Goal: Information Seeking & Learning: Learn about a topic

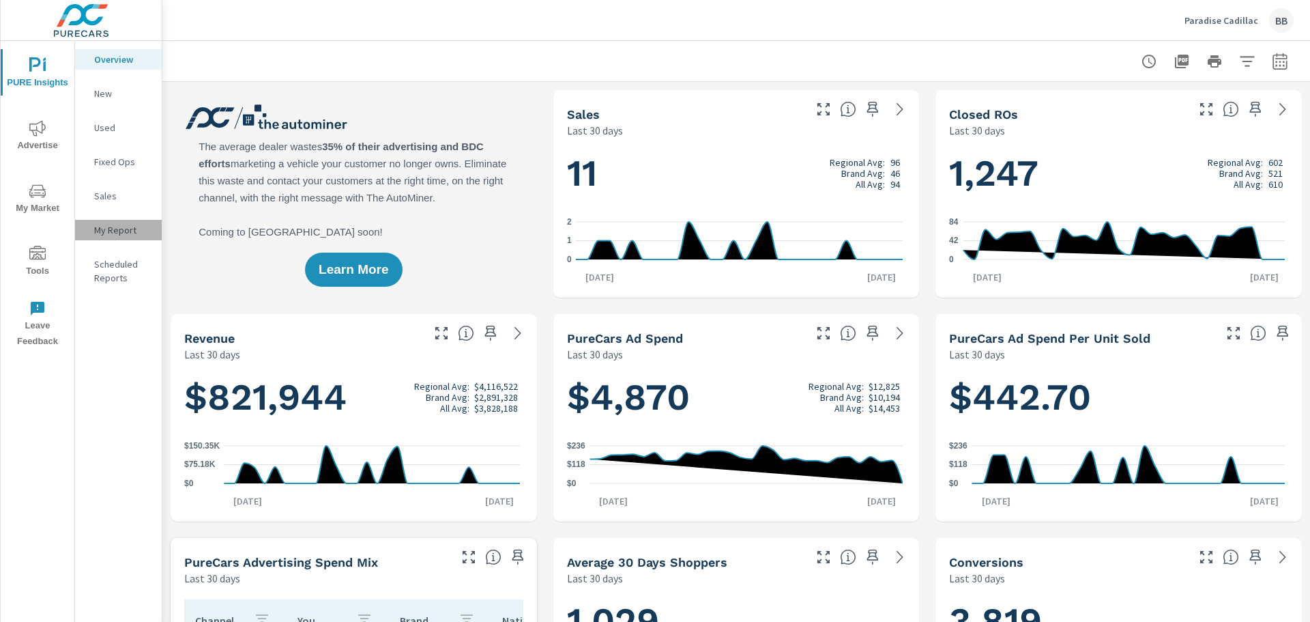
click at [107, 224] on p "My Report" at bounding box center [122, 230] width 57 height 14
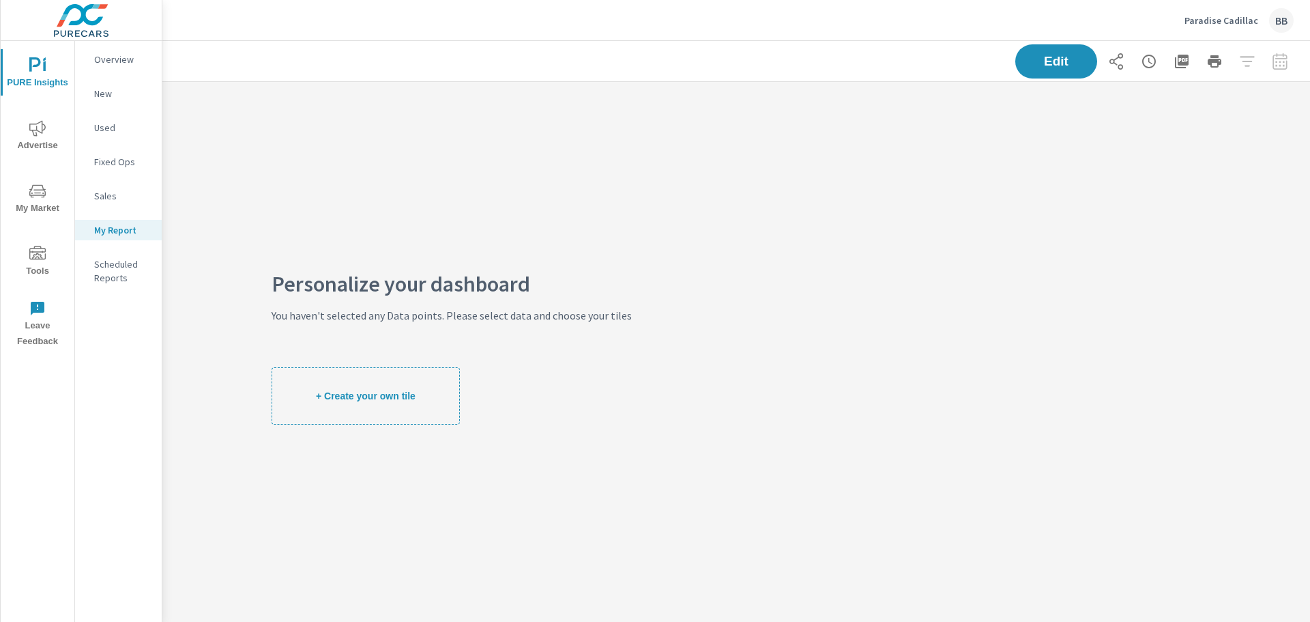
click at [108, 96] on p "New" at bounding box center [122, 94] width 57 height 14
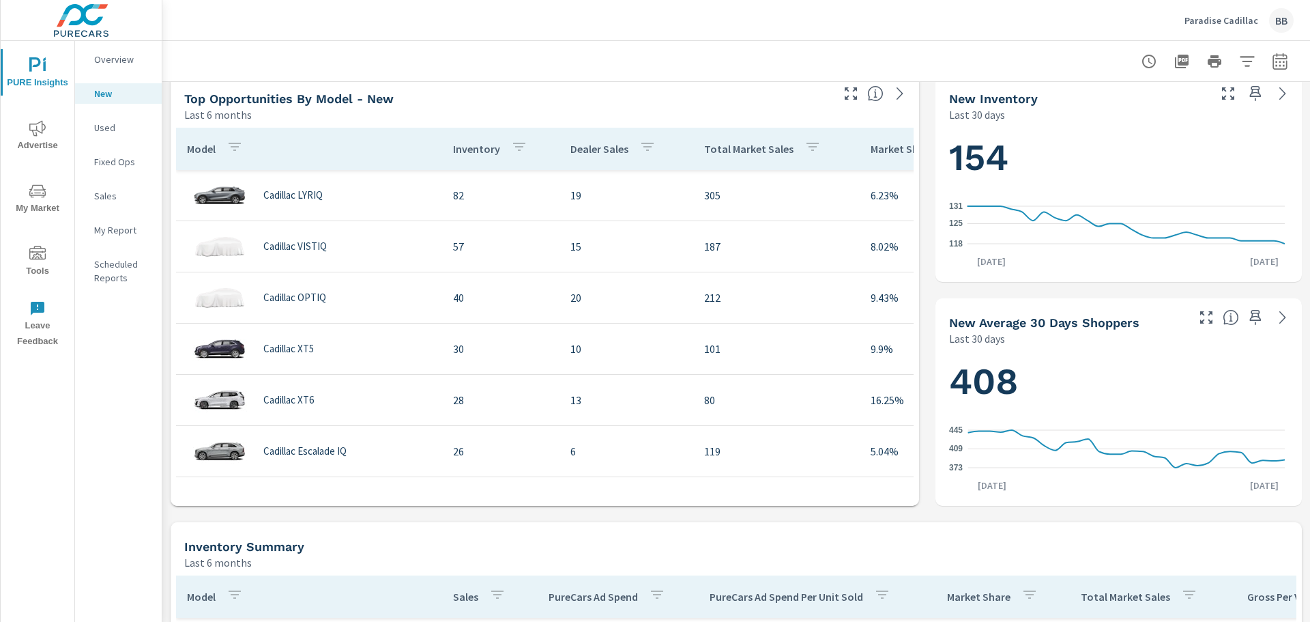
scroll to position [478, 0]
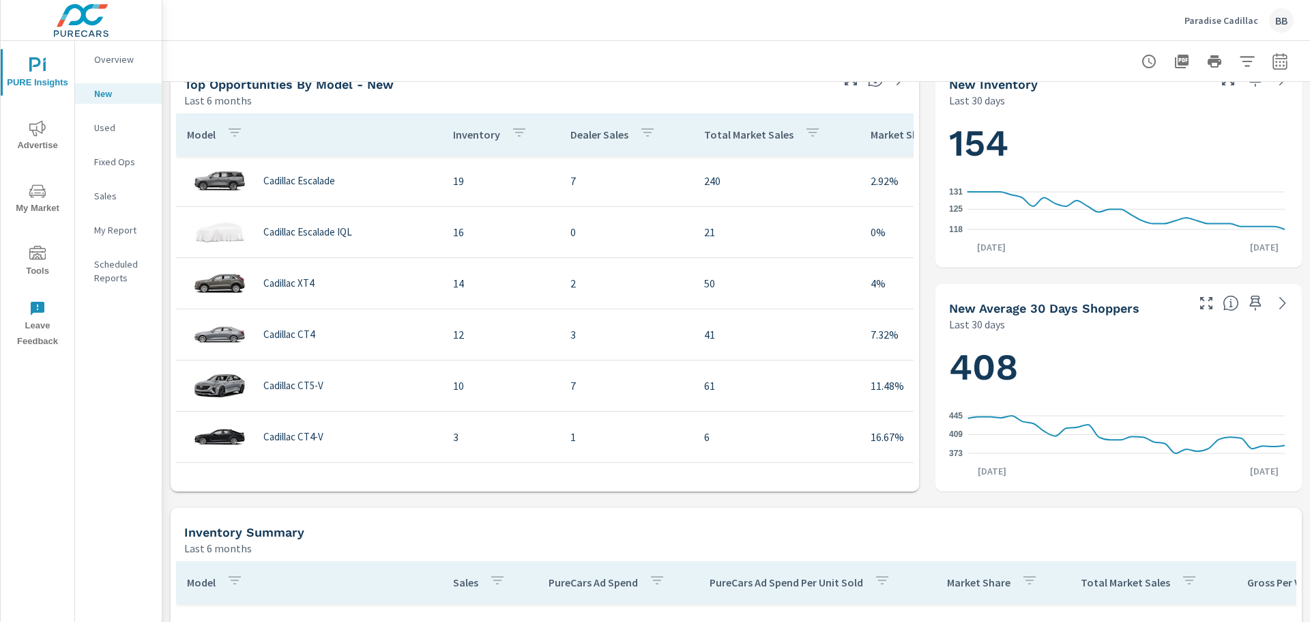
scroll to position [819, 0]
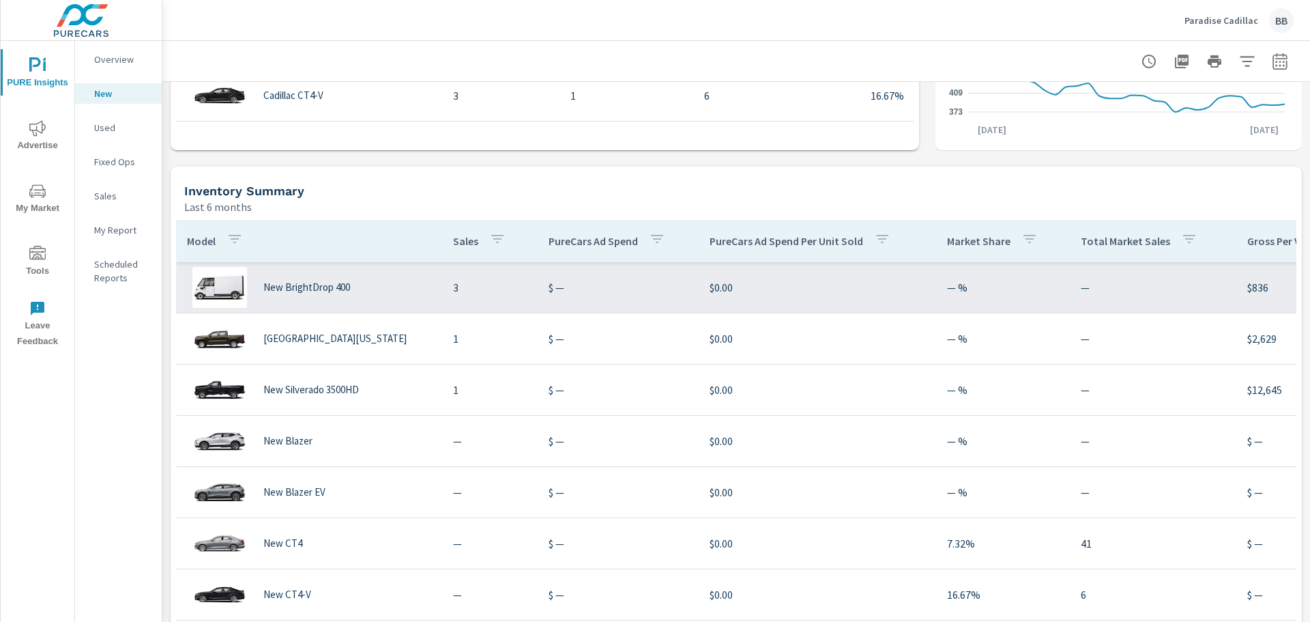
scroll to position [83, 0]
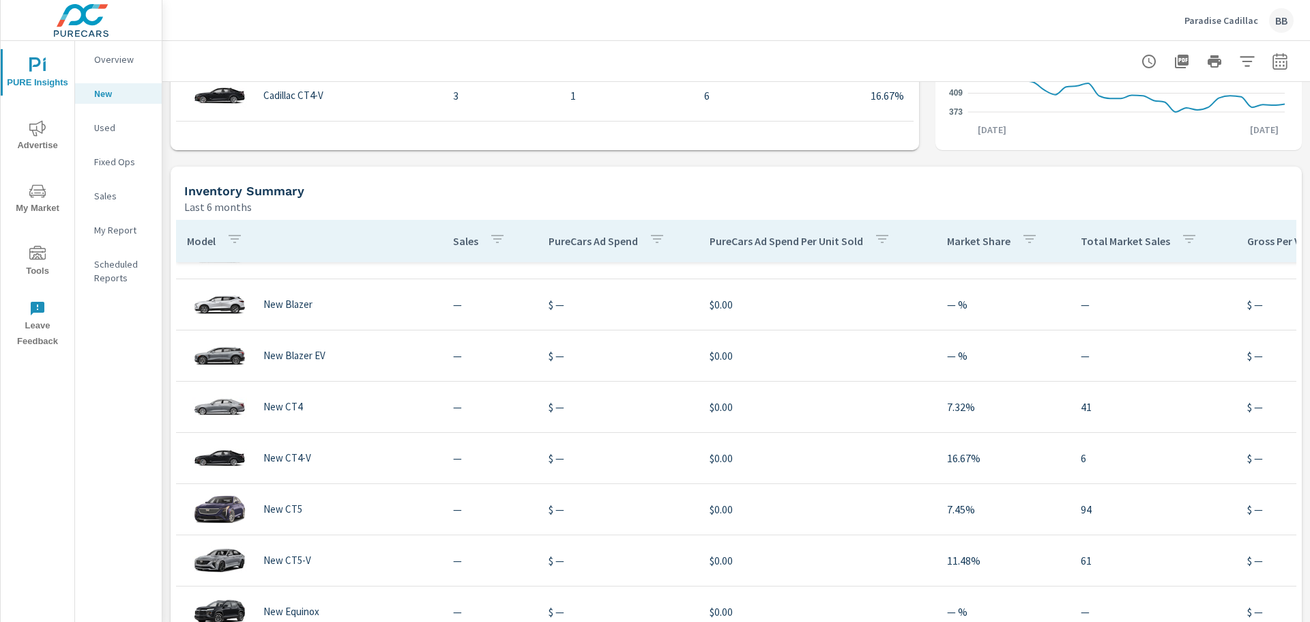
scroll to position [197, 0]
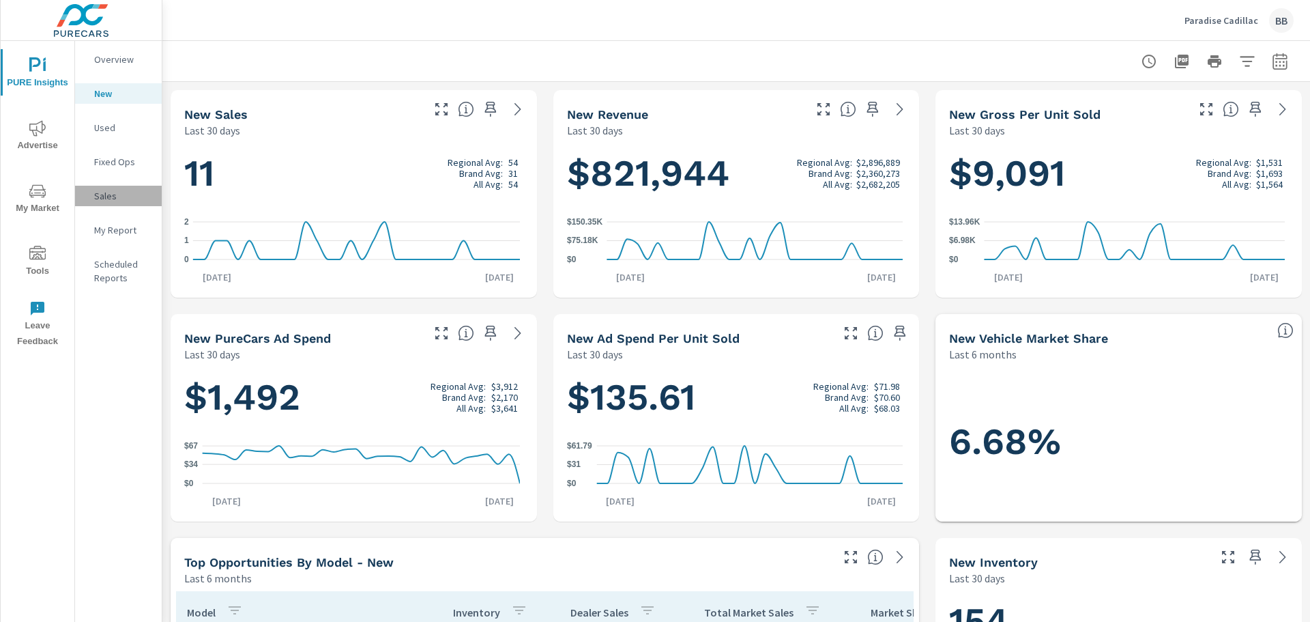
click at [124, 195] on p "Sales" at bounding box center [122, 196] width 57 height 14
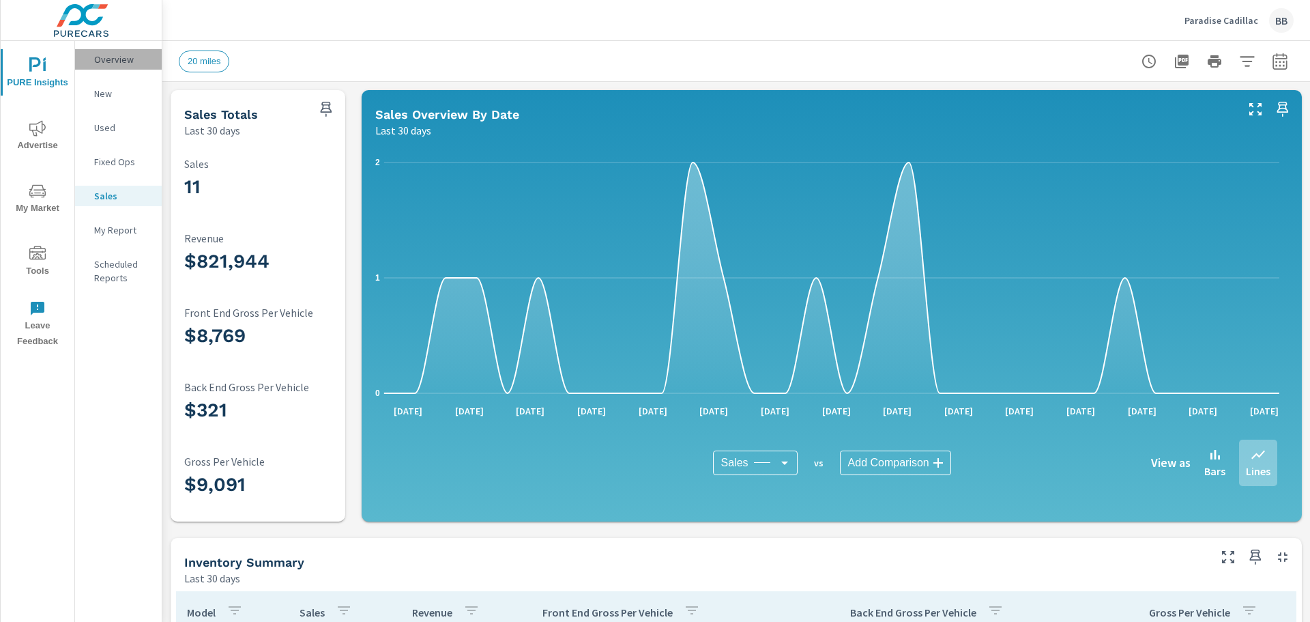
click at [105, 63] on p "Overview" at bounding box center [122, 60] width 57 height 14
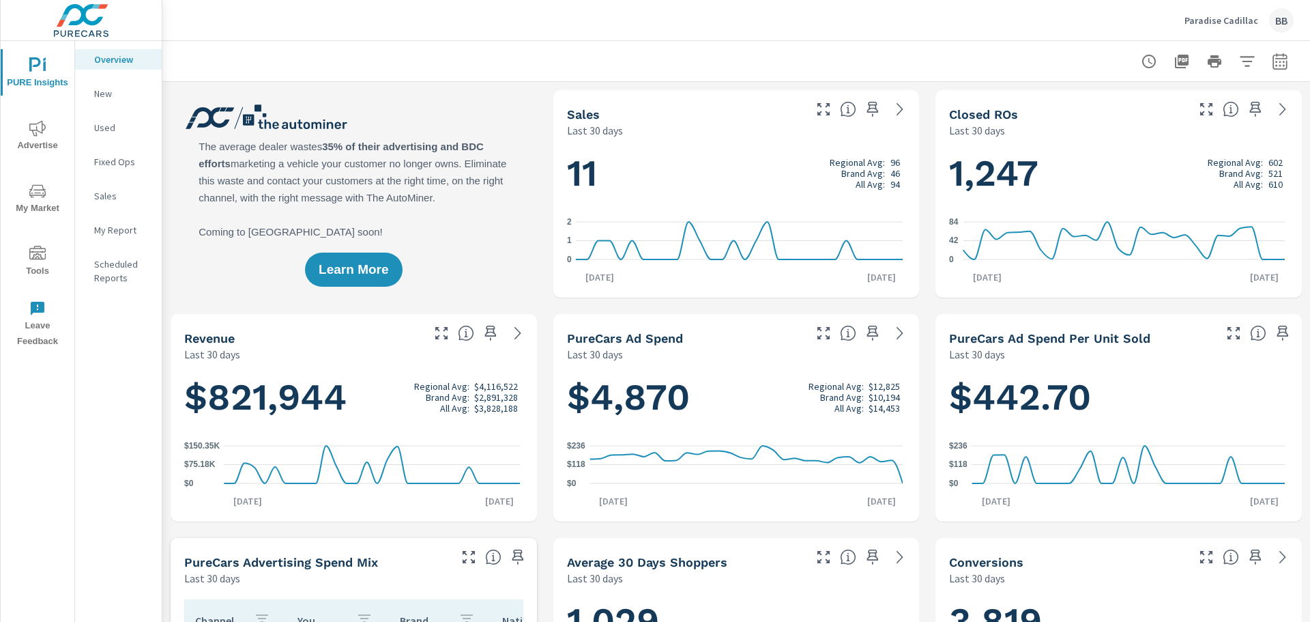
click at [1141, 61] on icon "button" at bounding box center [1149, 61] width 16 height 16
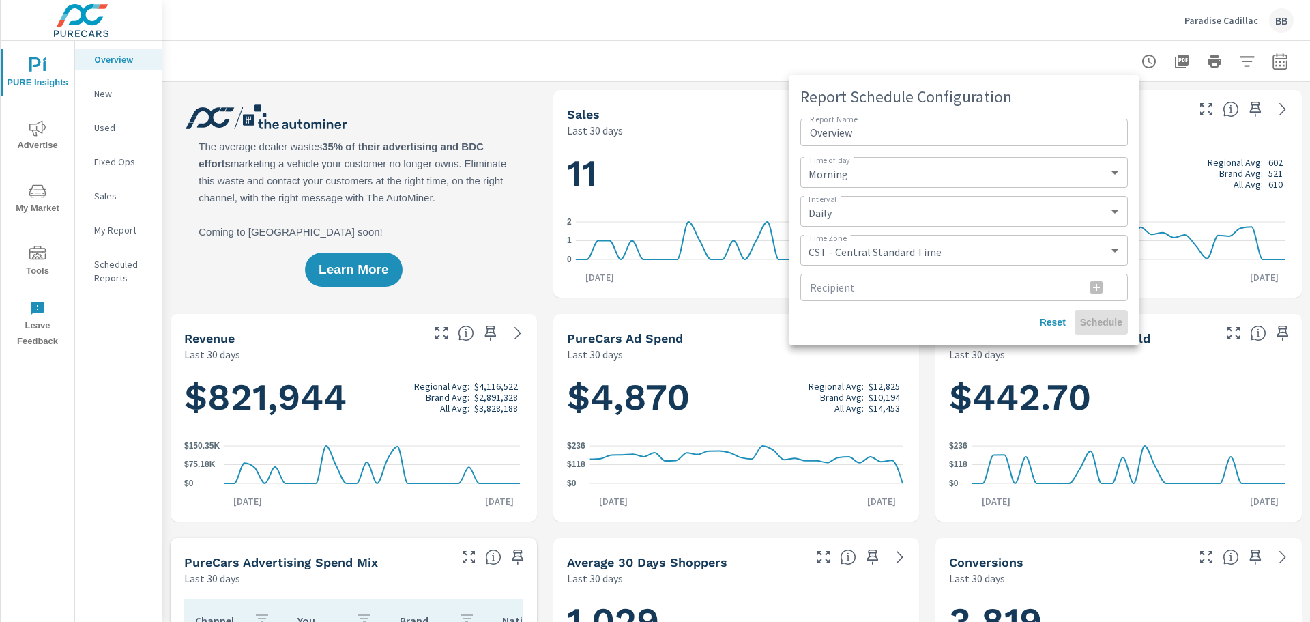
click at [709, 29] on div at bounding box center [655, 311] width 1310 height 622
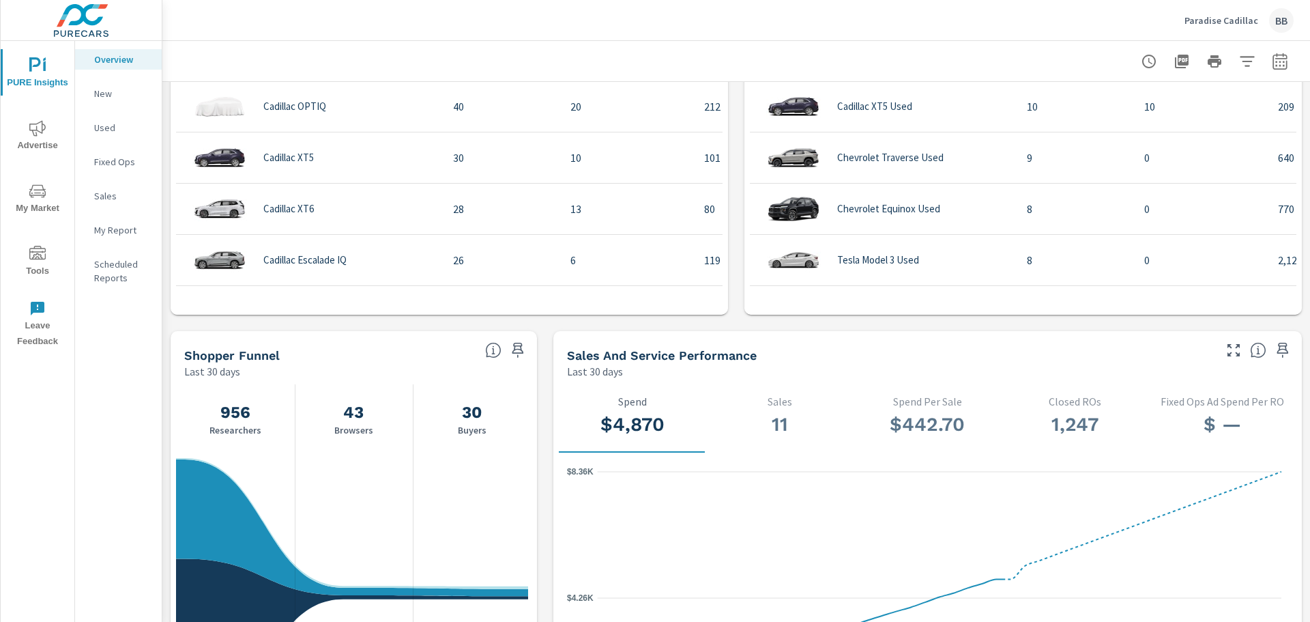
scroll to position [1085, 0]
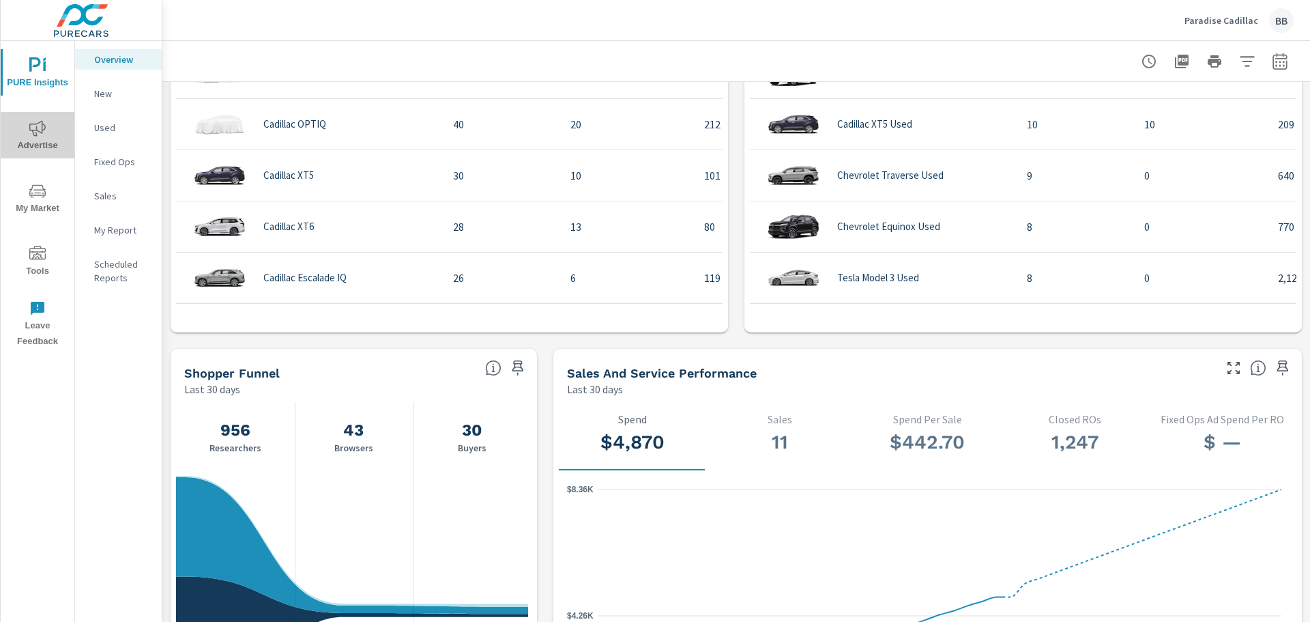
click at [35, 119] on button "Advertise" at bounding box center [38, 135] width 74 height 46
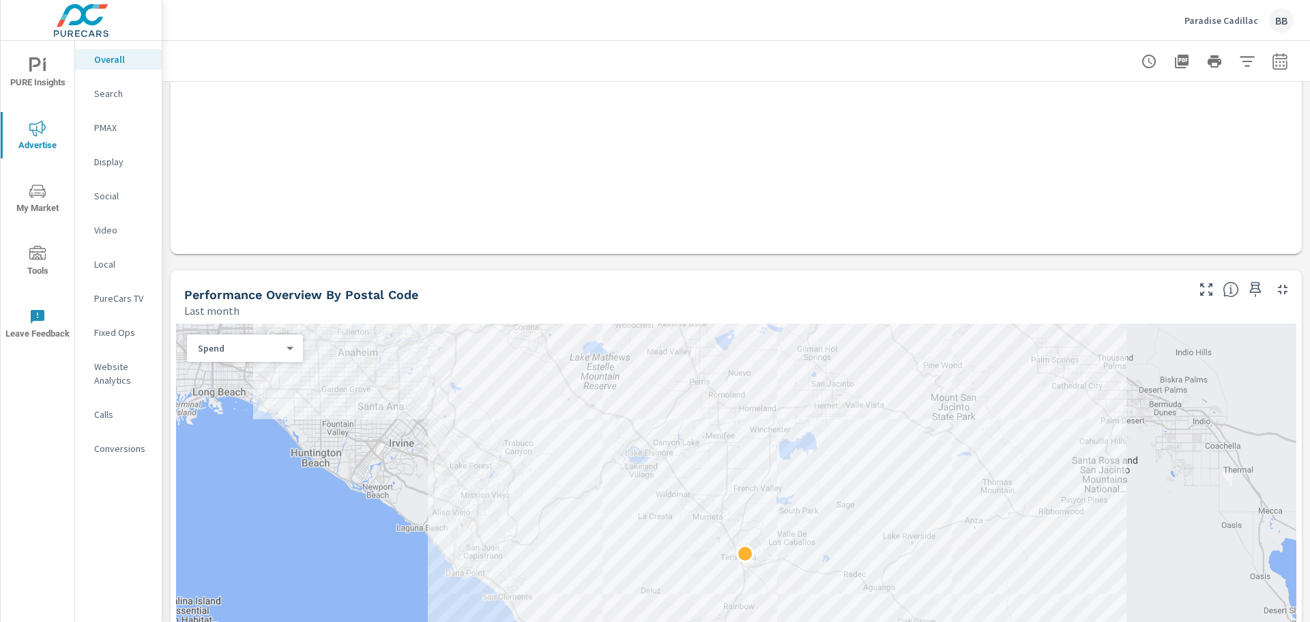
scroll to position [273, 0]
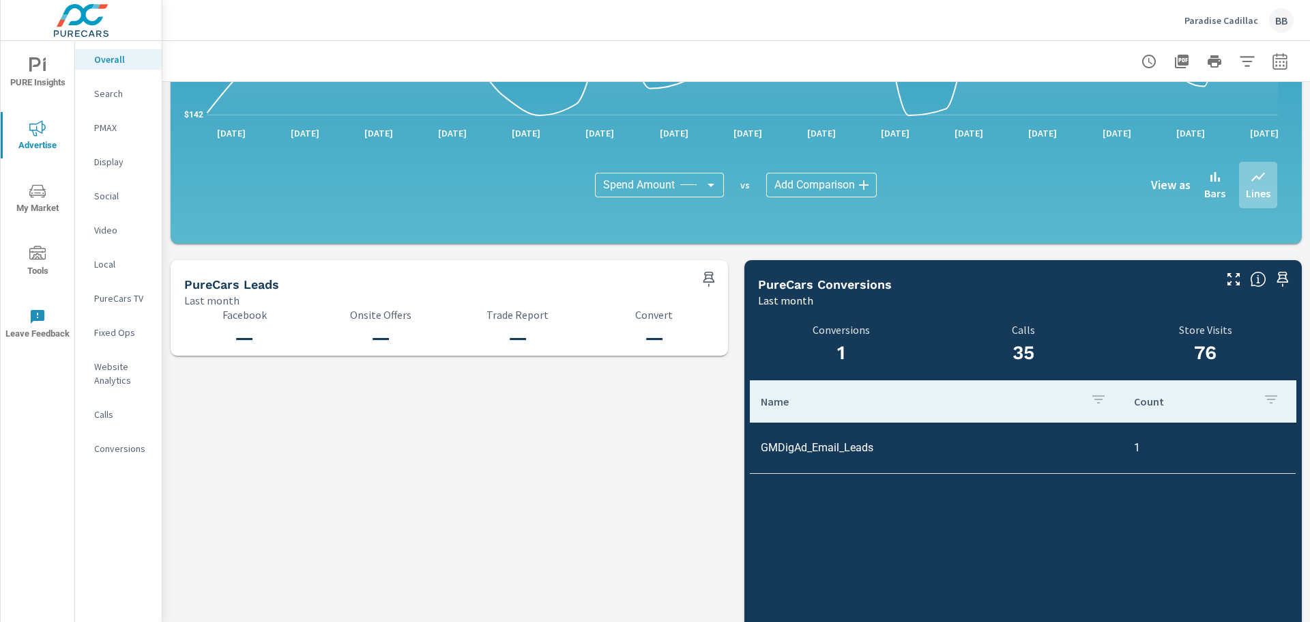
scroll to position [1363, 0]
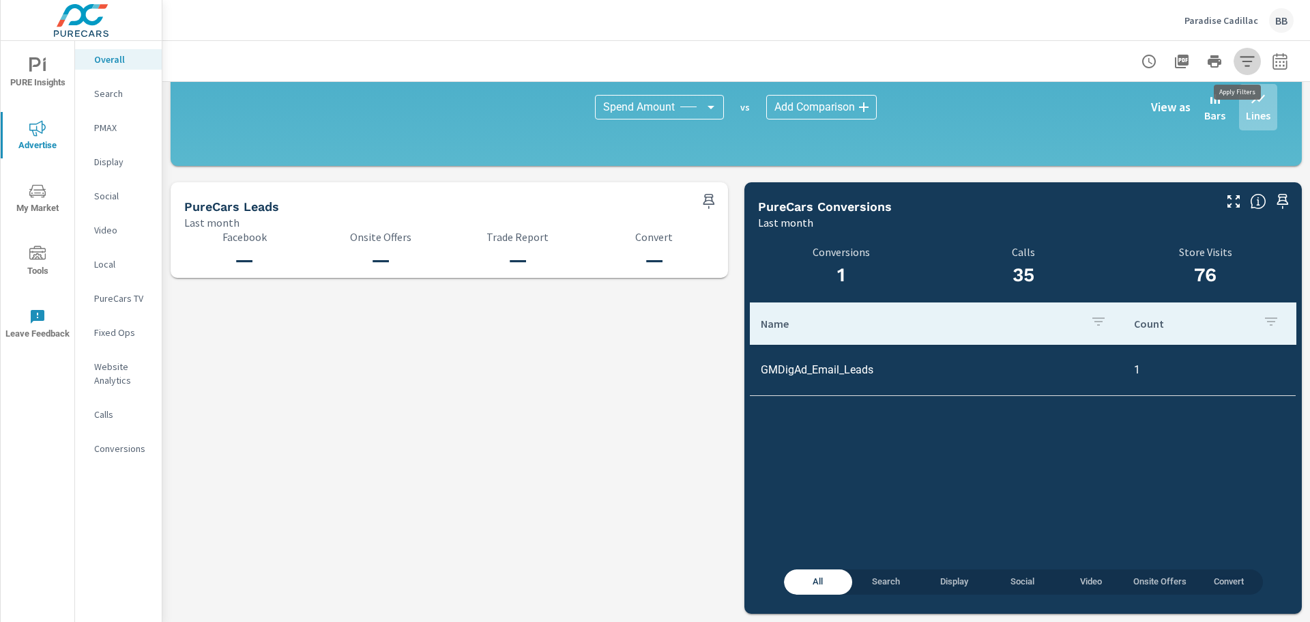
click at [1240, 58] on icon "button" at bounding box center [1247, 61] width 16 height 16
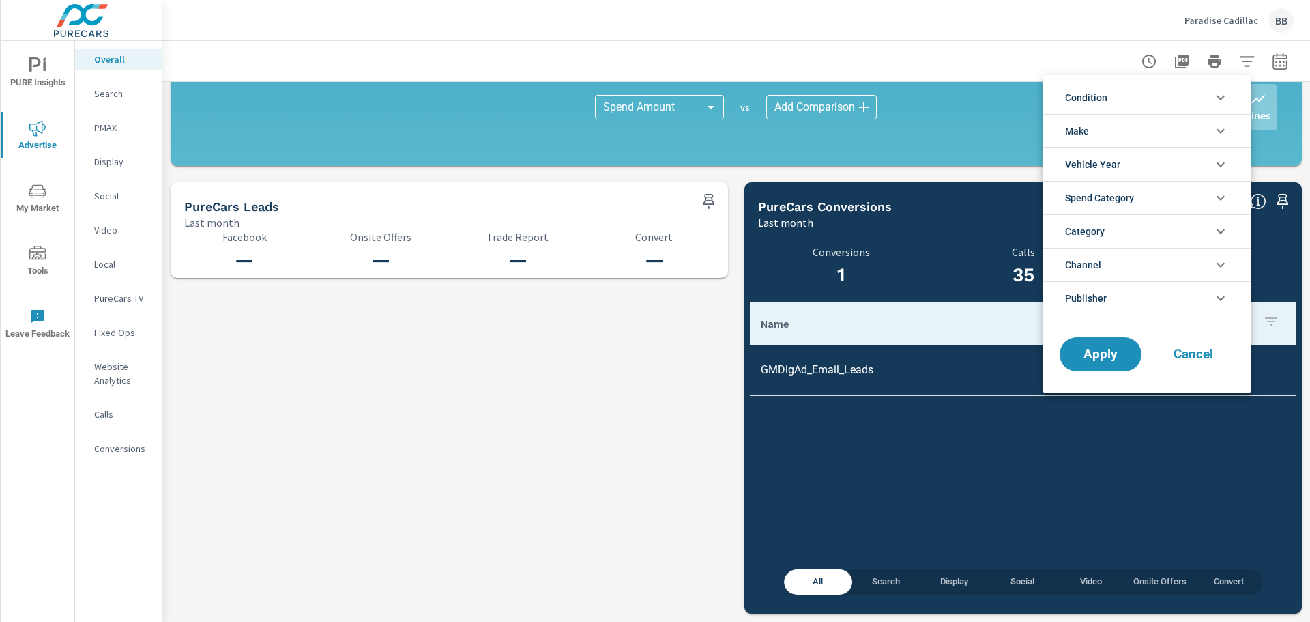
click at [1283, 62] on div at bounding box center [655, 311] width 1310 height 622
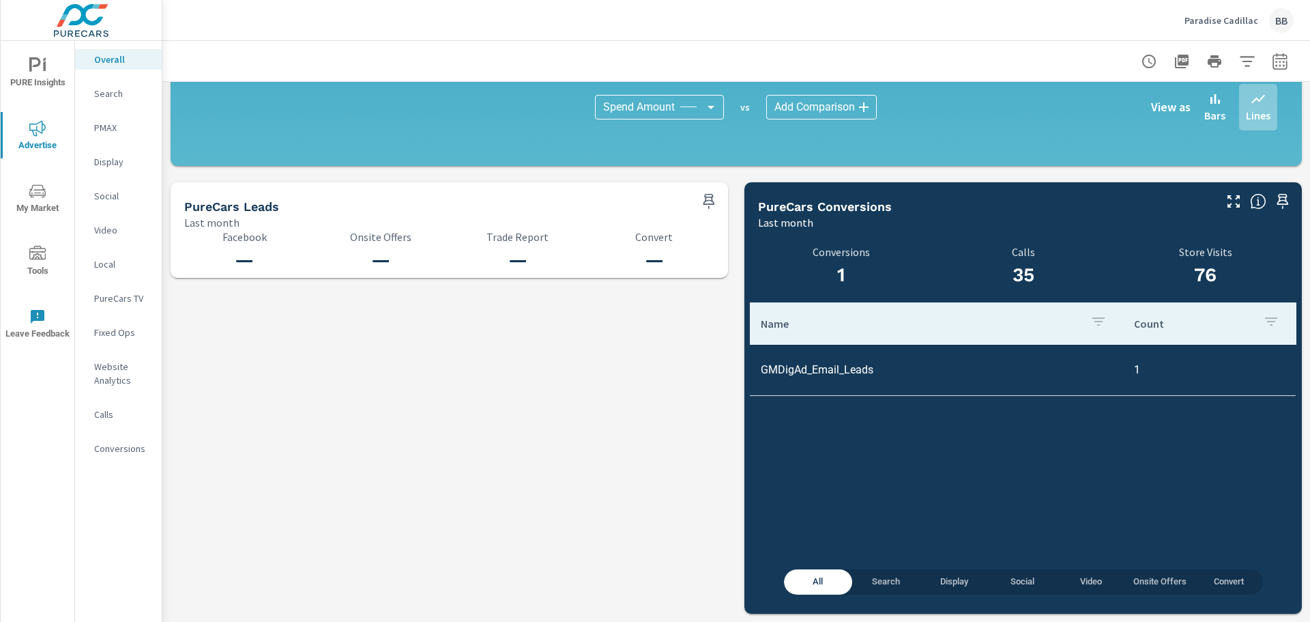
click at [1274, 65] on div "Condition New Used Certified No Condition Make Cadillac Chevrolet No Make Toyot…" at bounding box center [655, 311] width 1310 height 622
click at [1276, 65] on icon "button" at bounding box center [1280, 63] width 9 height 5
select select "Last month"
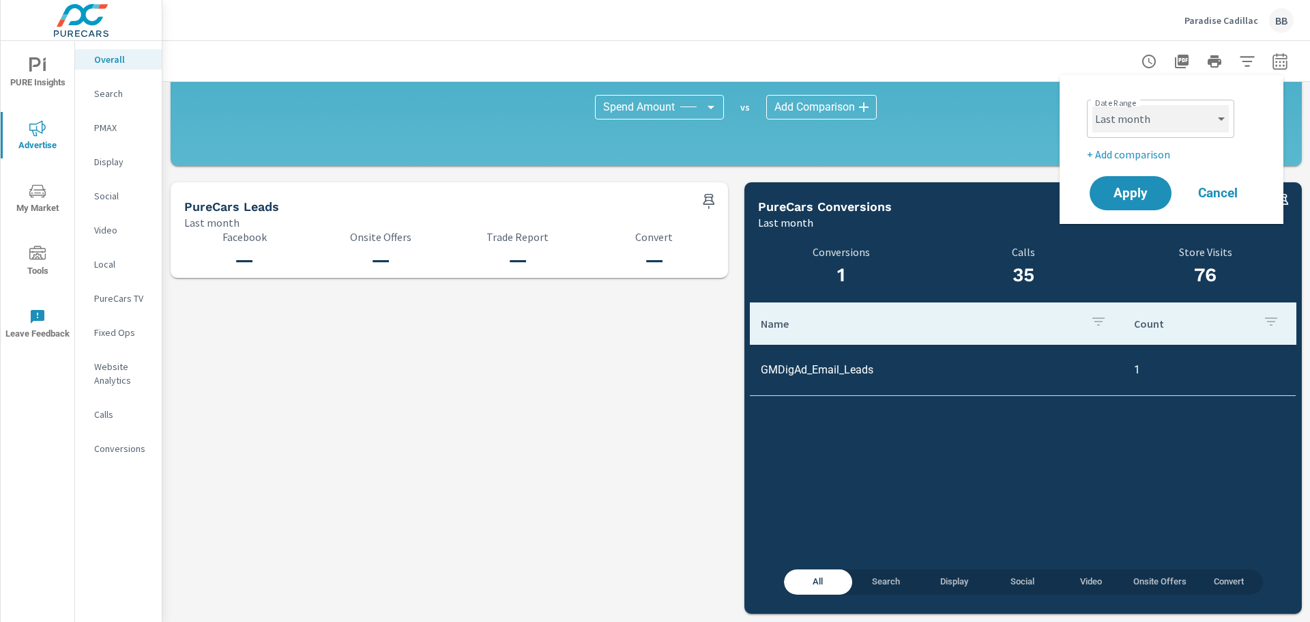
click at [1189, 119] on select "Custom [DATE] Last week Last 7 days Last 14 days Last 30 days Last 45 days Last…" at bounding box center [1161, 118] width 137 height 27
click at [1093, 105] on select "Custom [DATE] Last week Last 7 days Last 14 days Last 30 days Last 45 days Last…" at bounding box center [1161, 118] width 137 height 27
click at [1153, 198] on span "Apply" at bounding box center [1131, 193] width 56 height 13
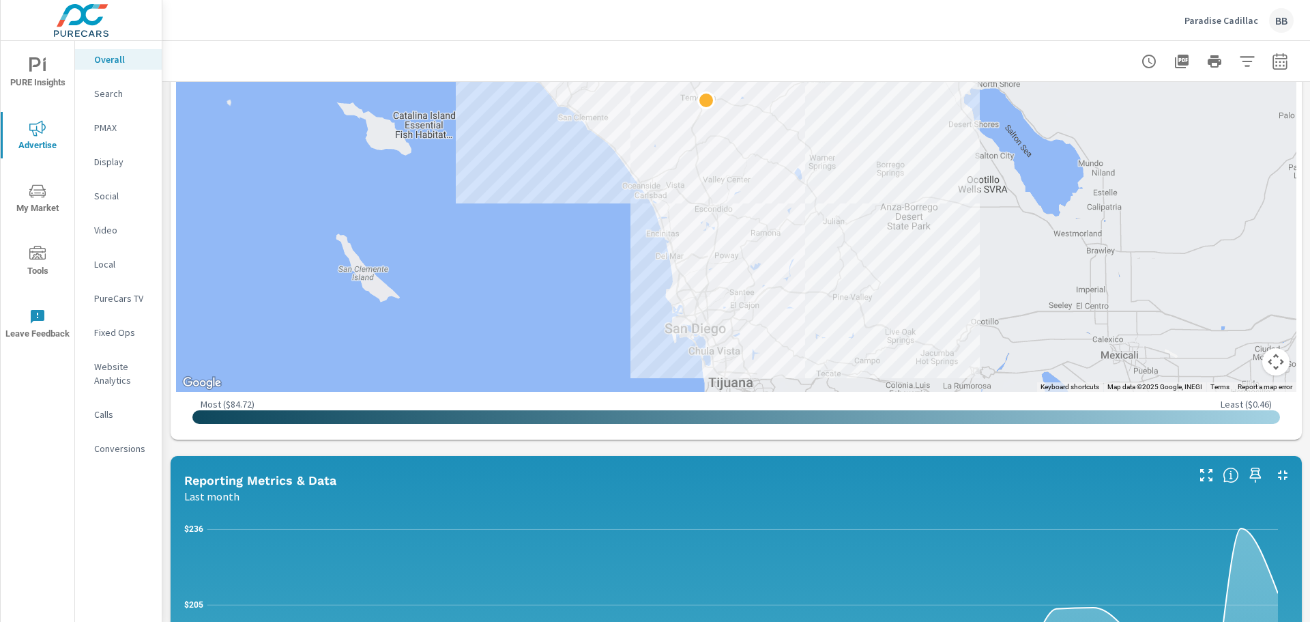
scroll to position [612, 0]
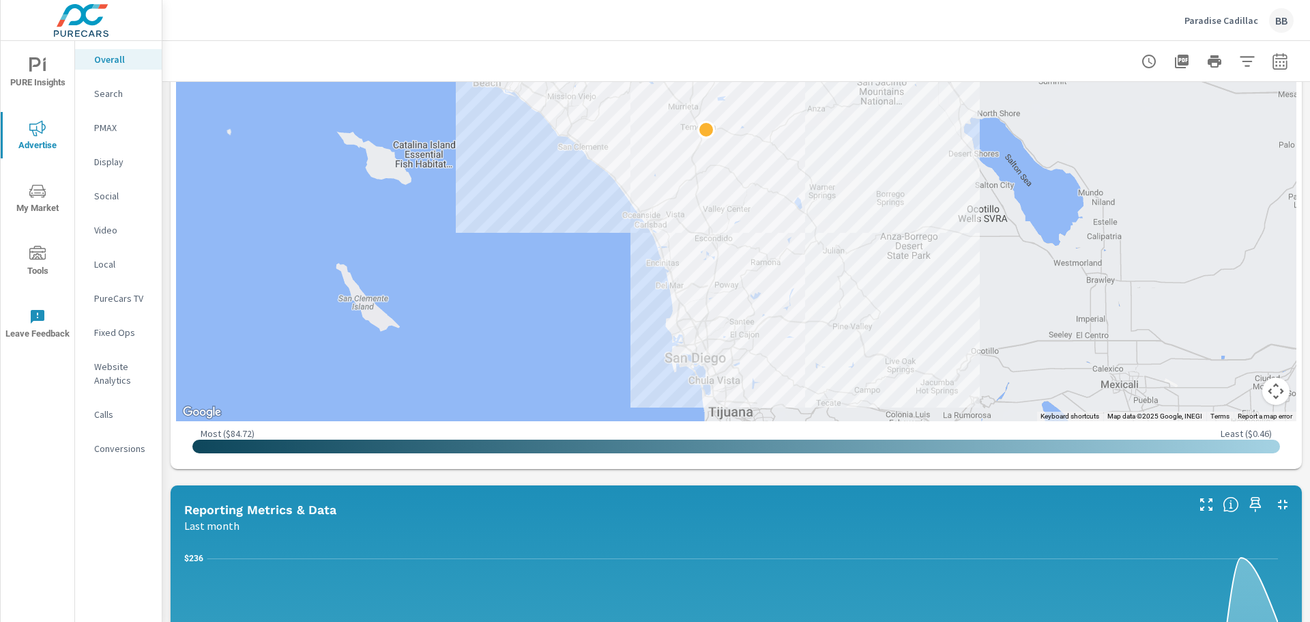
click at [119, 95] on p "Search" at bounding box center [122, 94] width 57 height 14
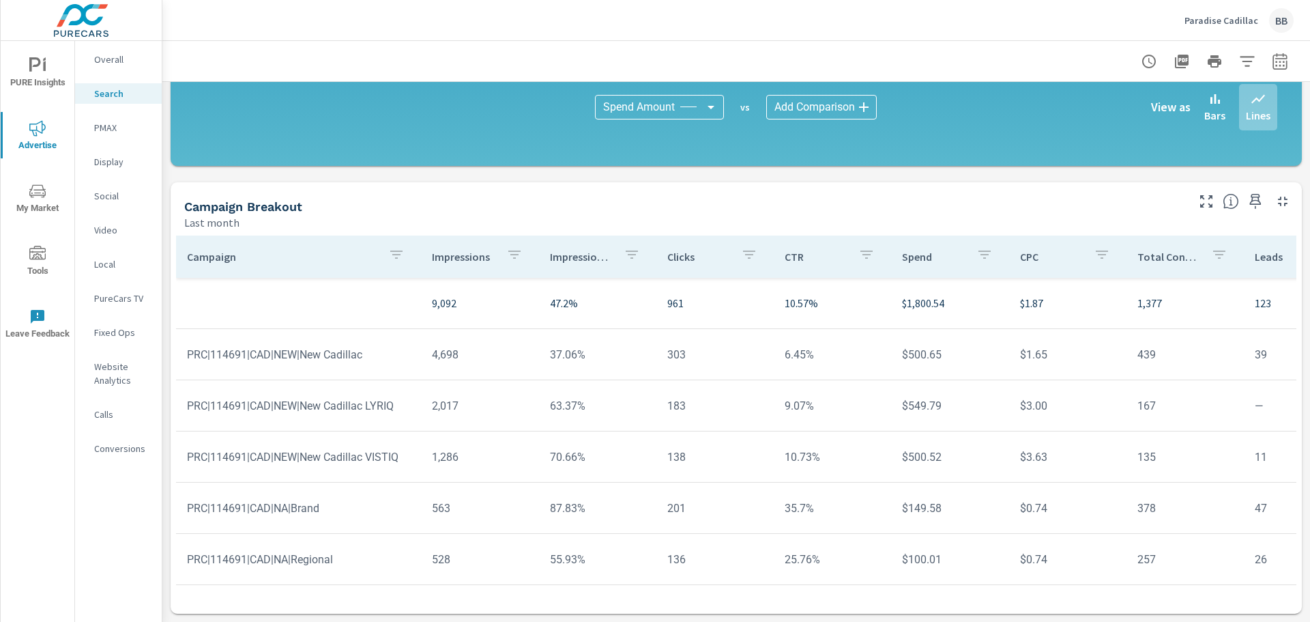
click at [100, 222] on div "Video" at bounding box center [118, 230] width 87 height 20
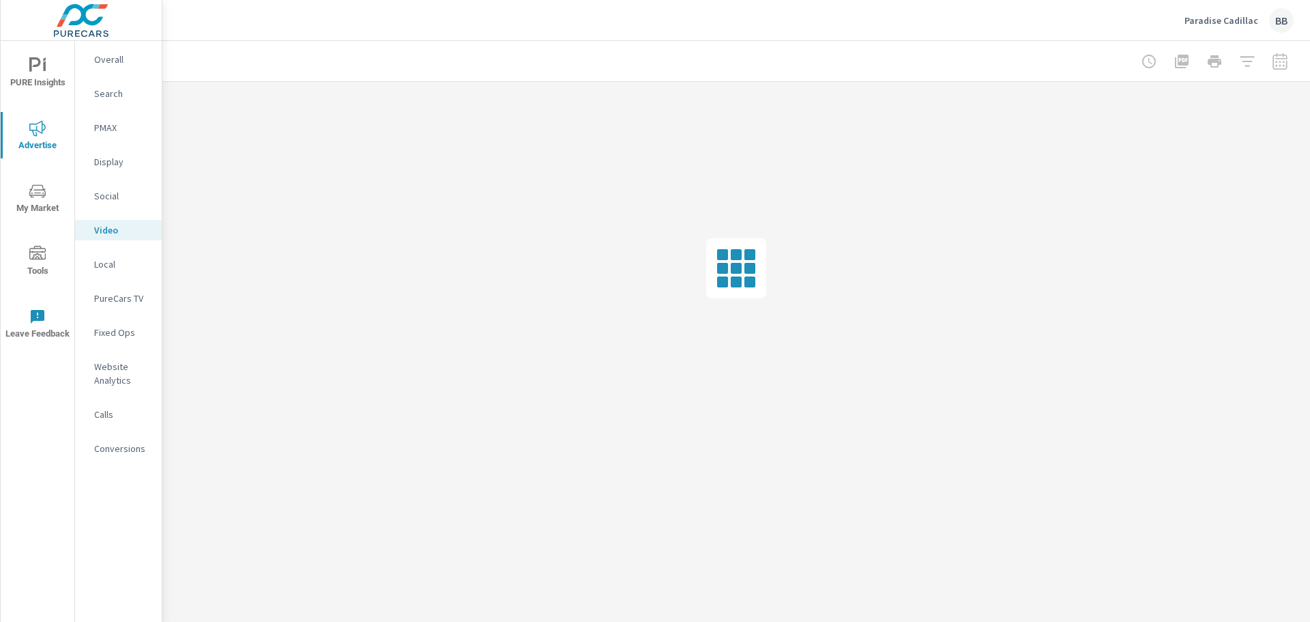
click at [125, 138] on nav "Overall Search PMAX Display Social Video Local PureCars TV Fixed Ops Website An…" at bounding box center [118, 259] width 87 height 437
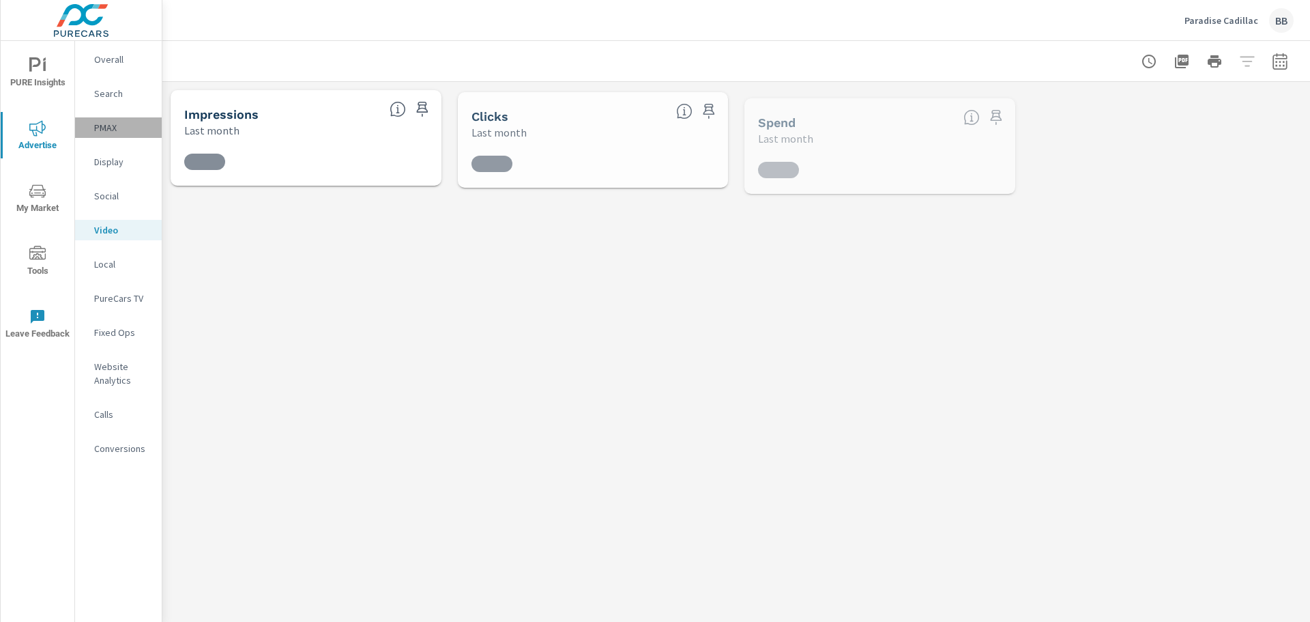
click at [113, 129] on p "PMAX" at bounding box center [122, 128] width 57 height 14
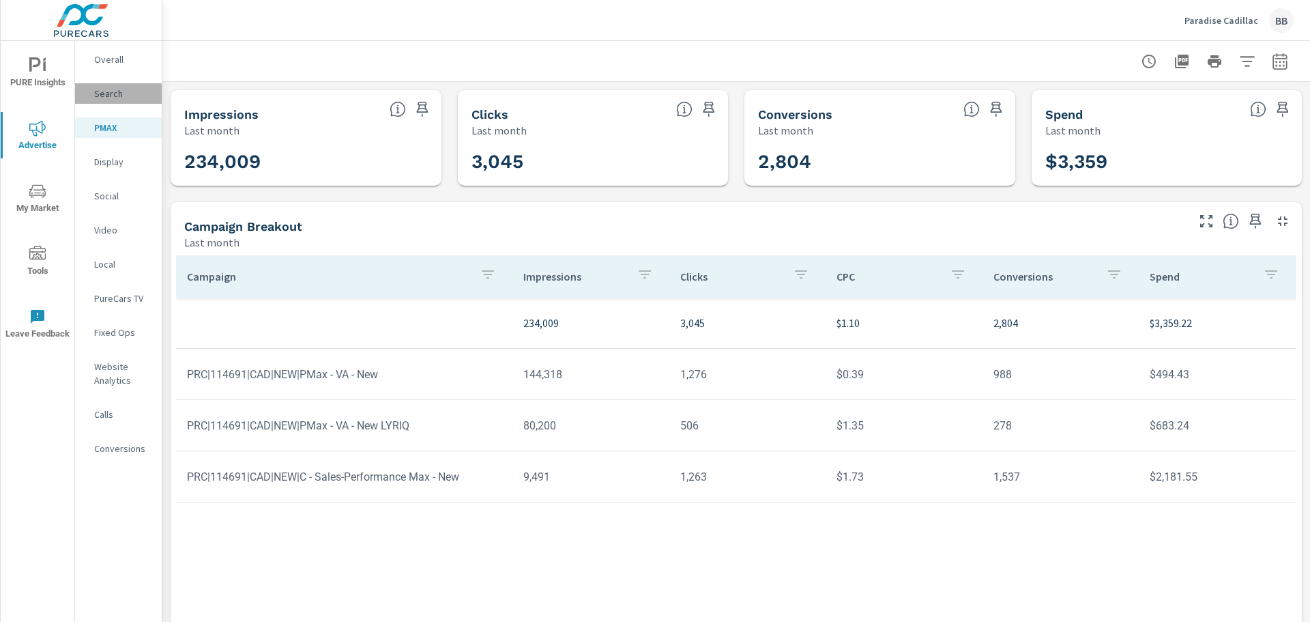
click at [99, 90] on p "Search" at bounding box center [122, 94] width 57 height 14
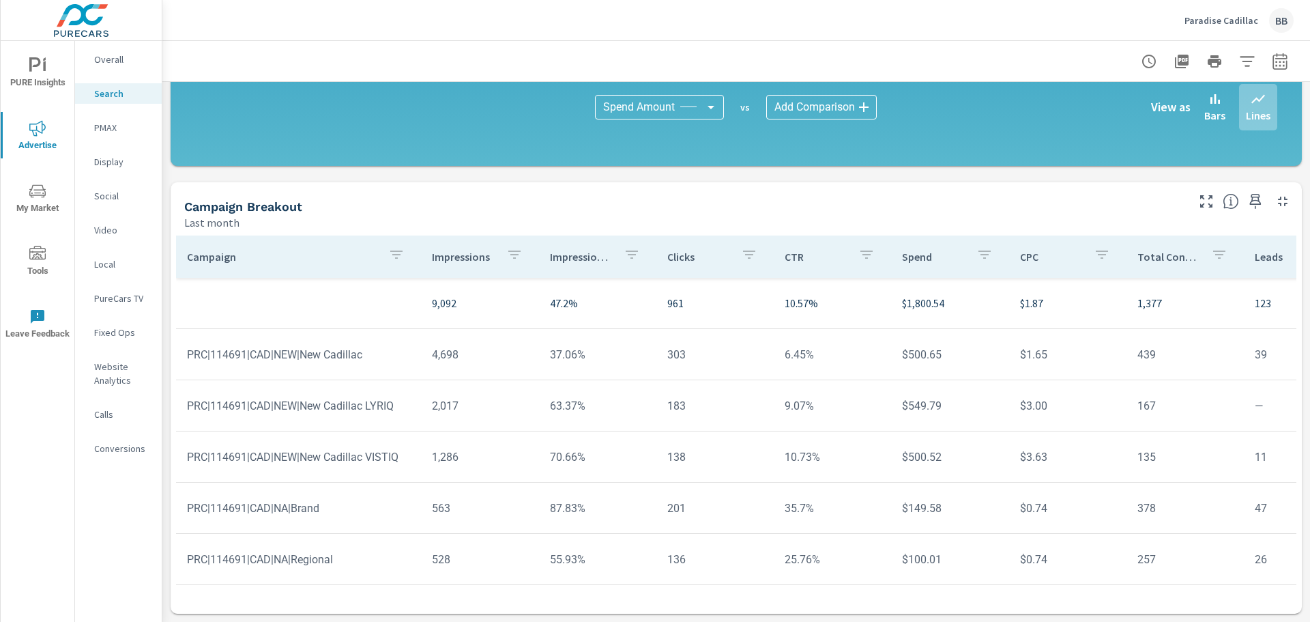
scroll to position [9, 0]
click at [78, 427] on nav "Overall Search PMAX Display Social Video Local PureCars TV Fixed Ops Website An…" at bounding box center [118, 259] width 87 height 437
click at [109, 420] on p "Calls" at bounding box center [122, 414] width 57 height 14
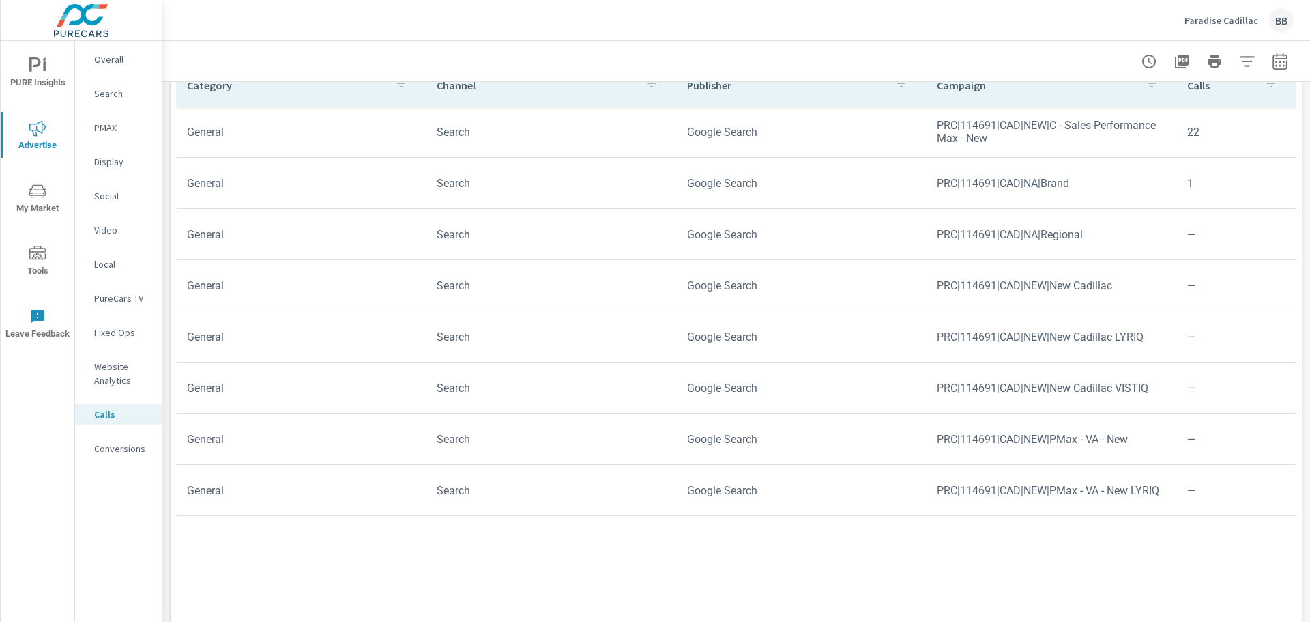
scroll to position [683, 0]
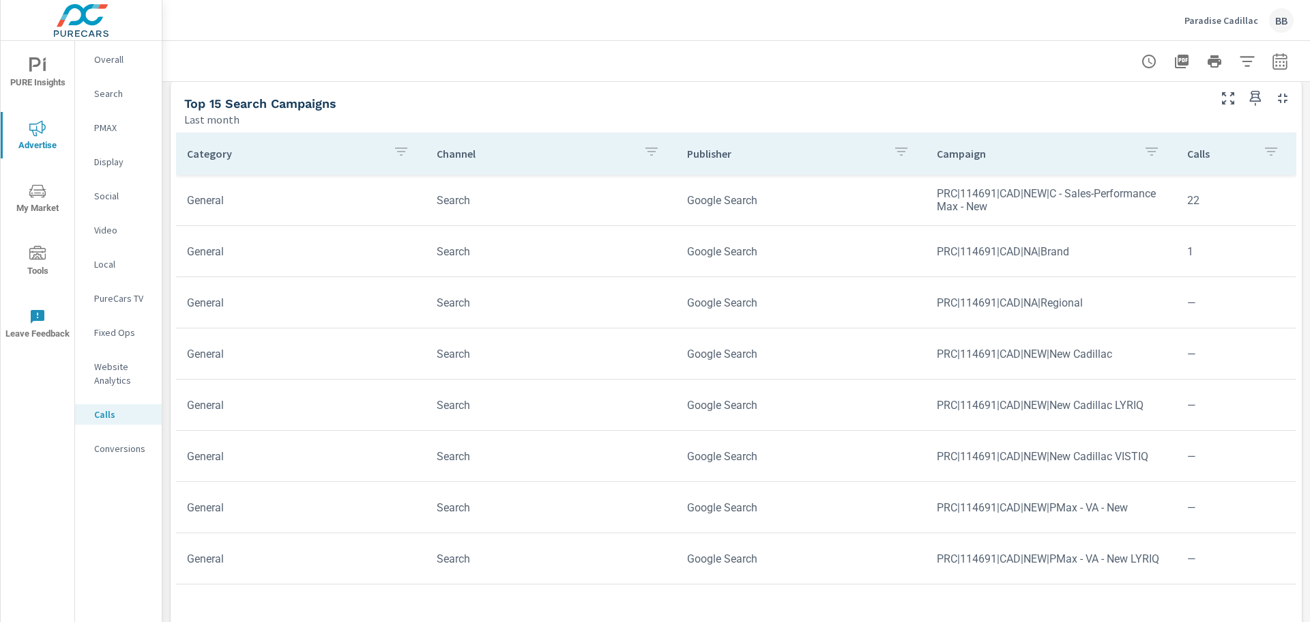
click at [144, 453] on p "Conversions" at bounding box center [122, 449] width 57 height 14
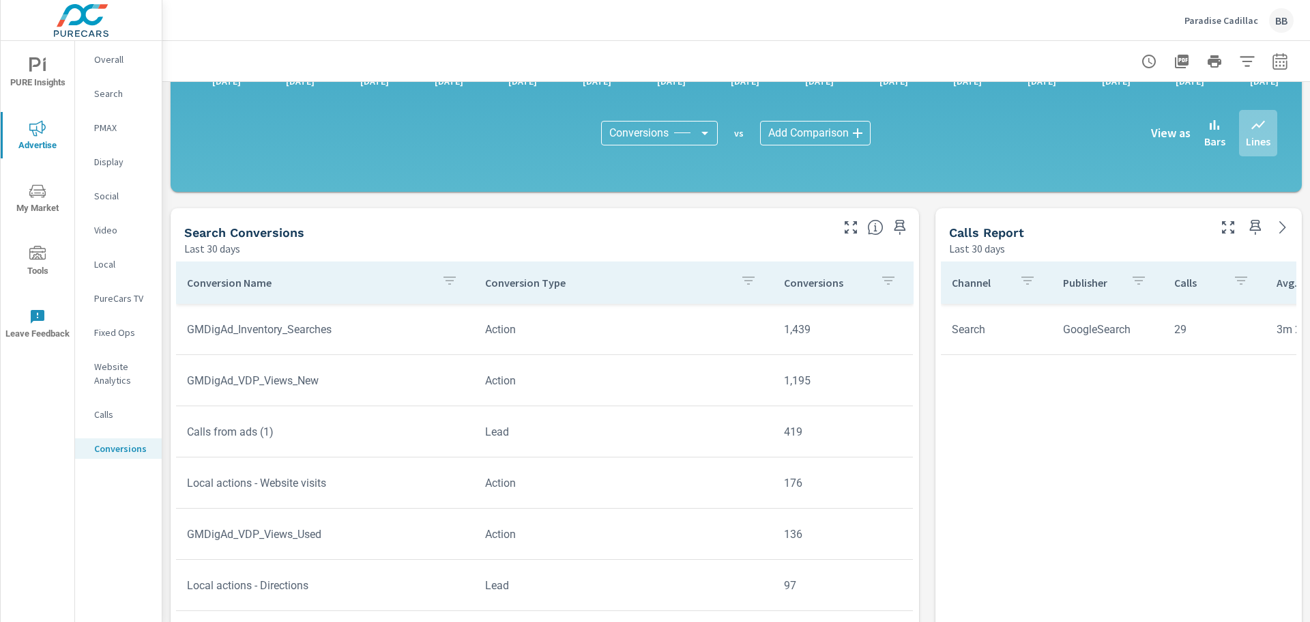
scroll to position [478, 0]
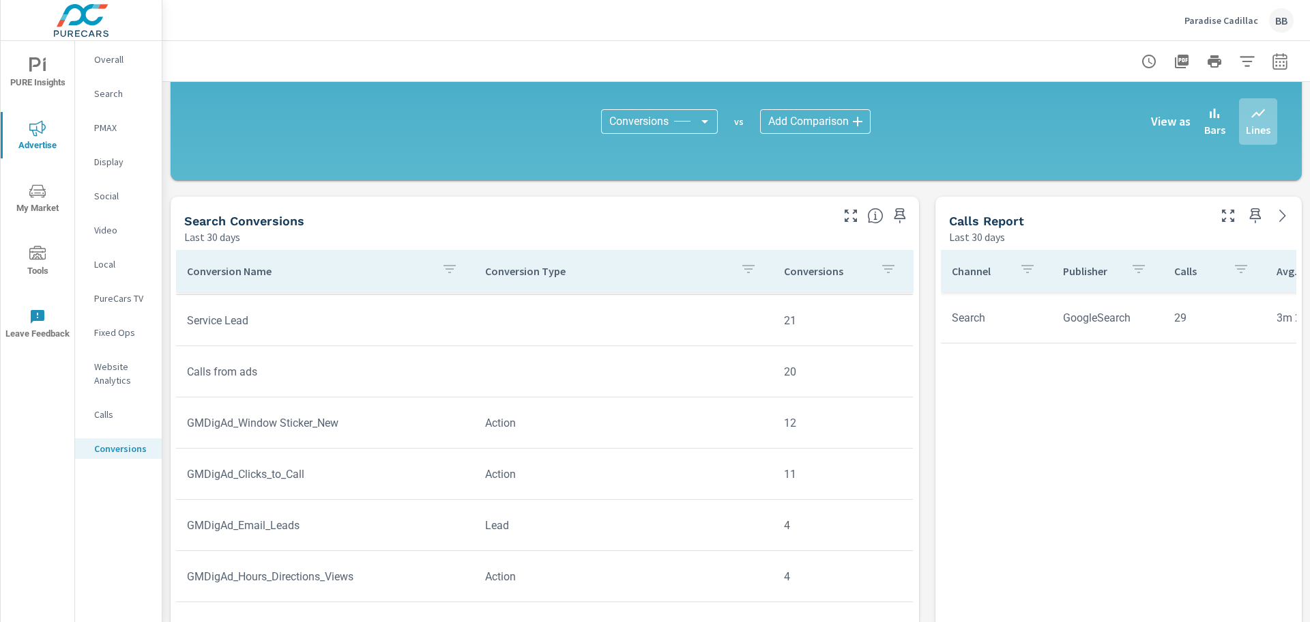
scroll to position [478, 0]
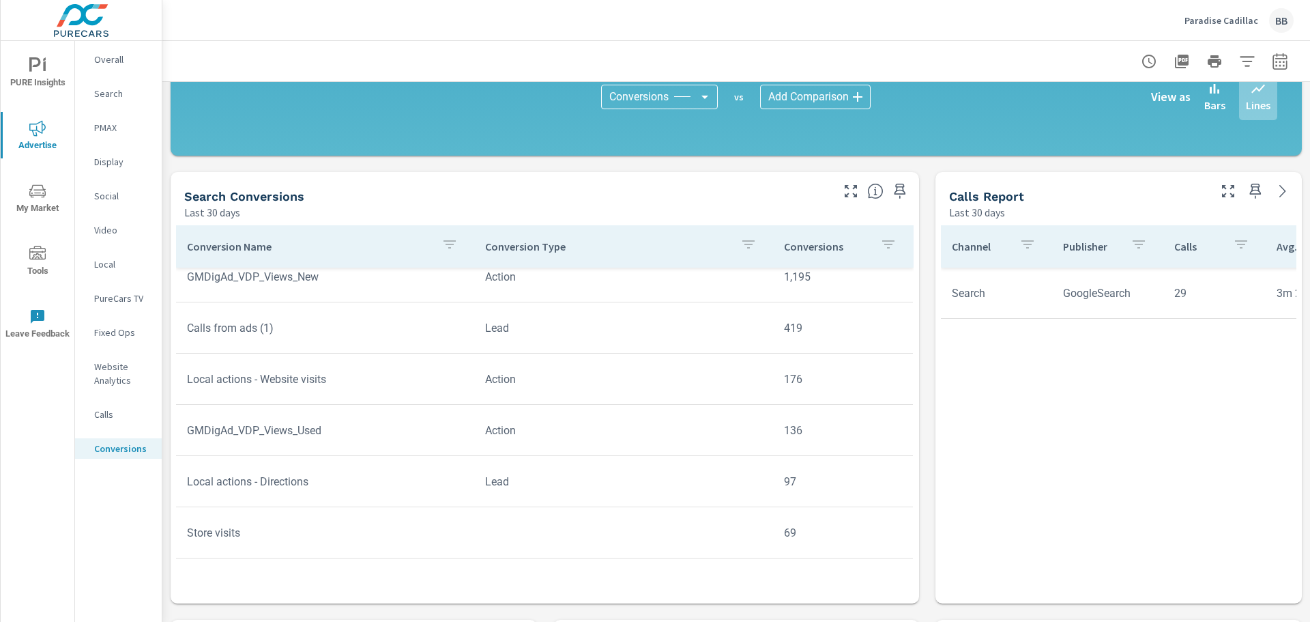
scroll to position [67, 0]
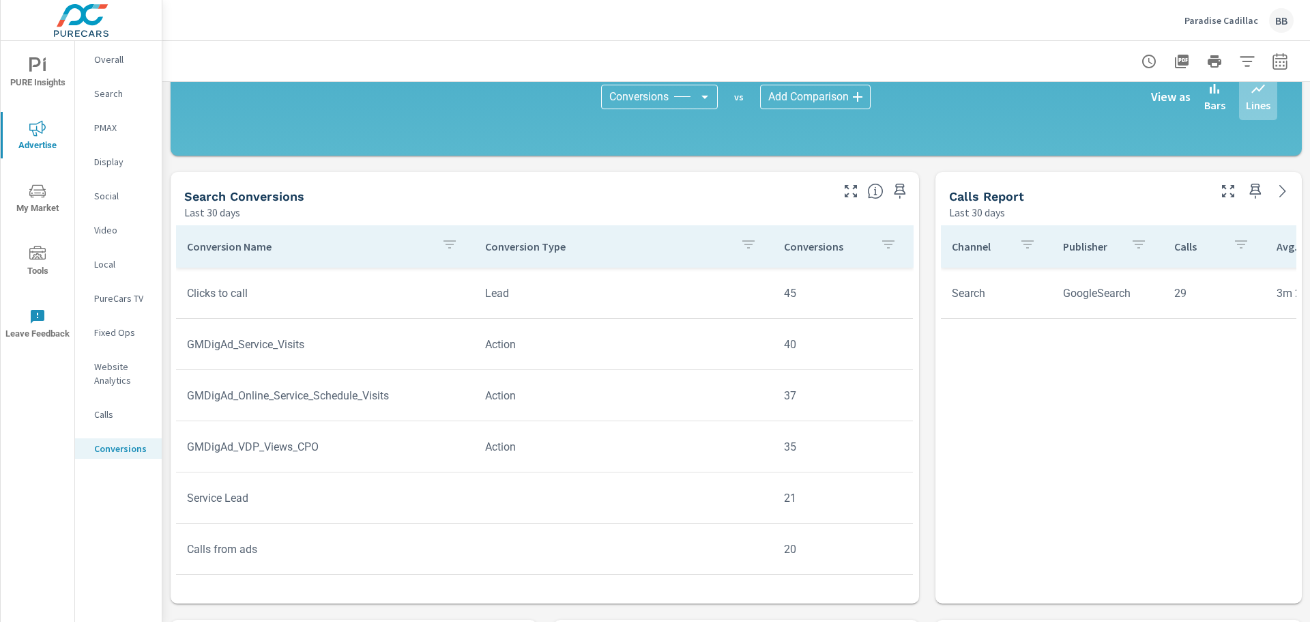
scroll to position [613, 0]
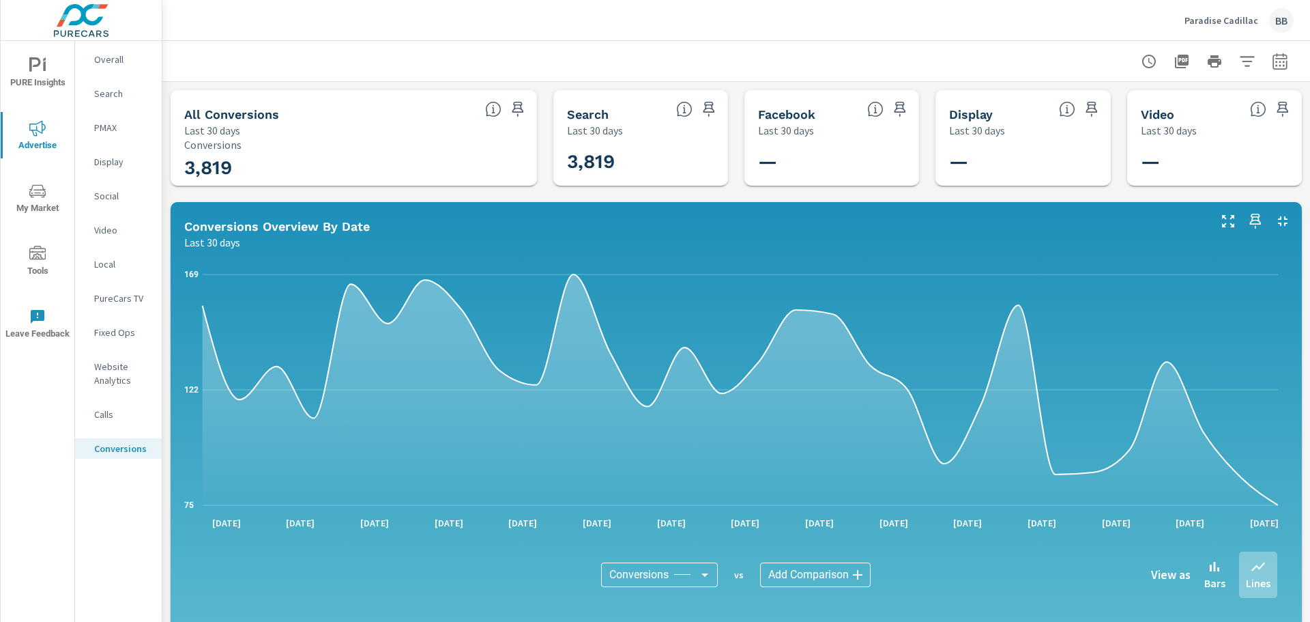
click at [133, 378] on p "Website Analytics" at bounding box center [122, 373] width 57 height 27
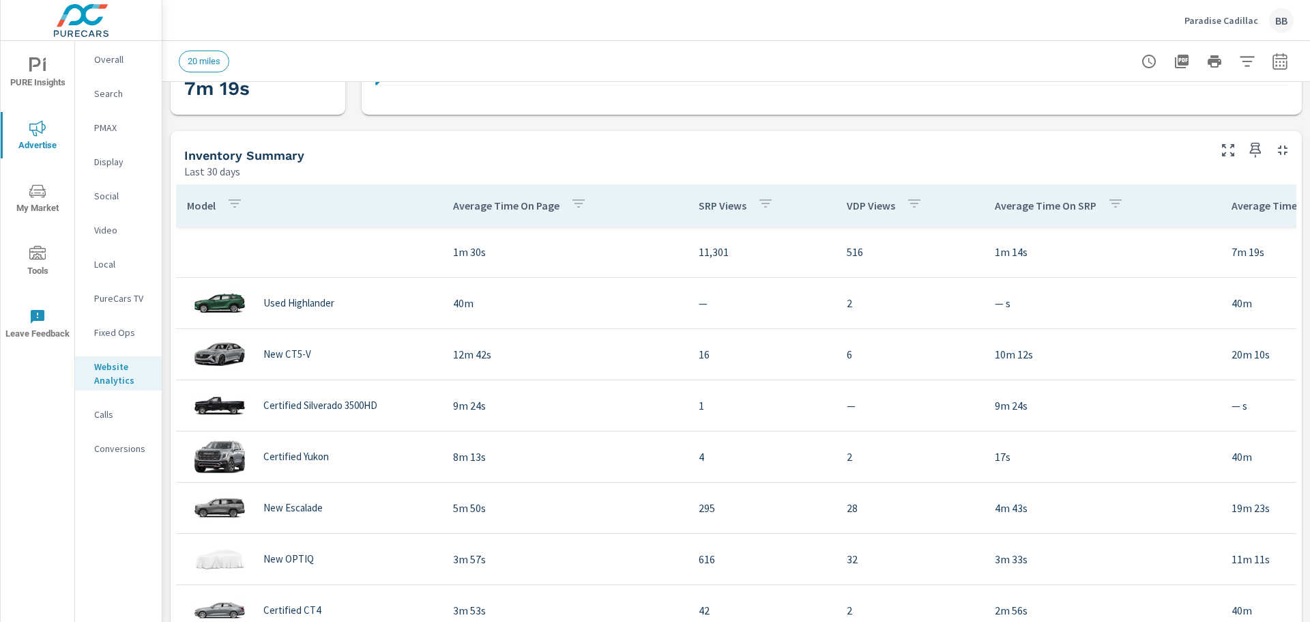
scroll to position [410, 0]
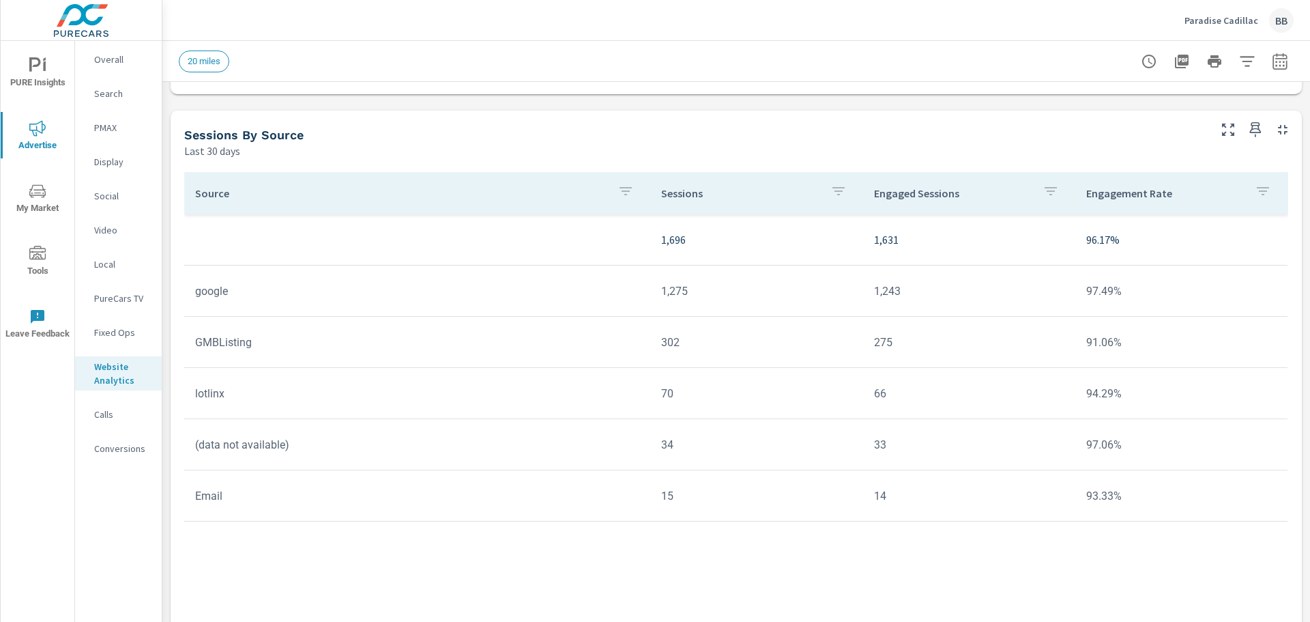
scroll to position [1139, 0]
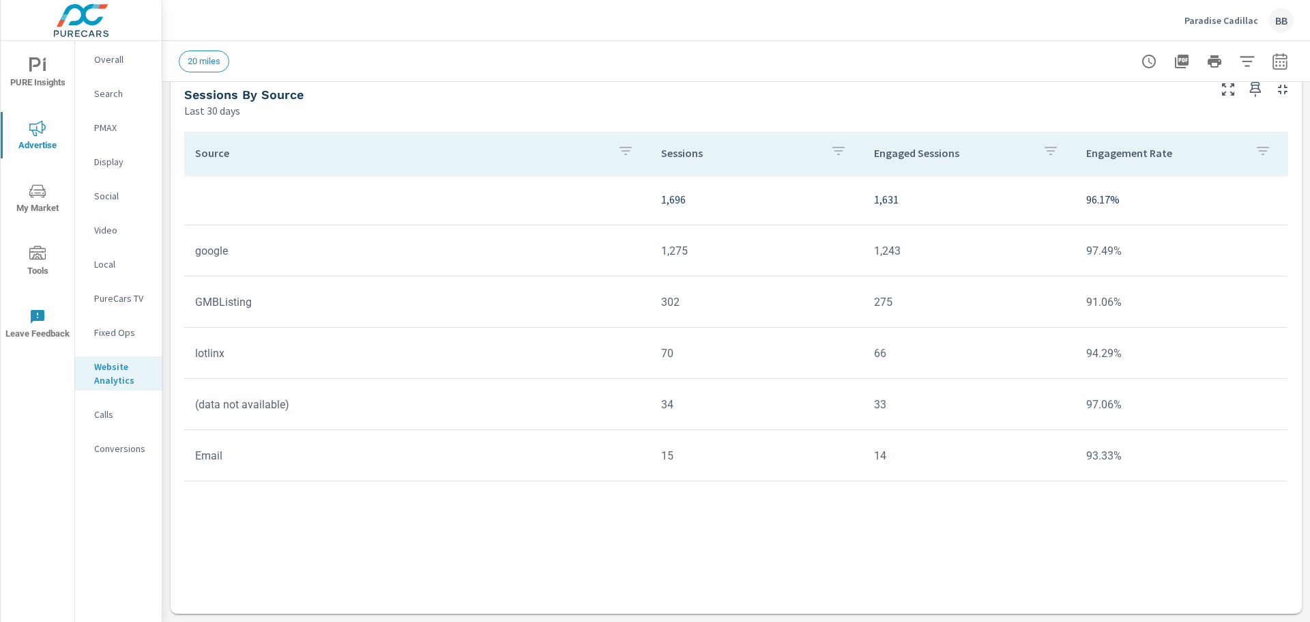
click at [128, 294] on p "PureCars TV" at bounding box center [122, 298] width 57 height 14
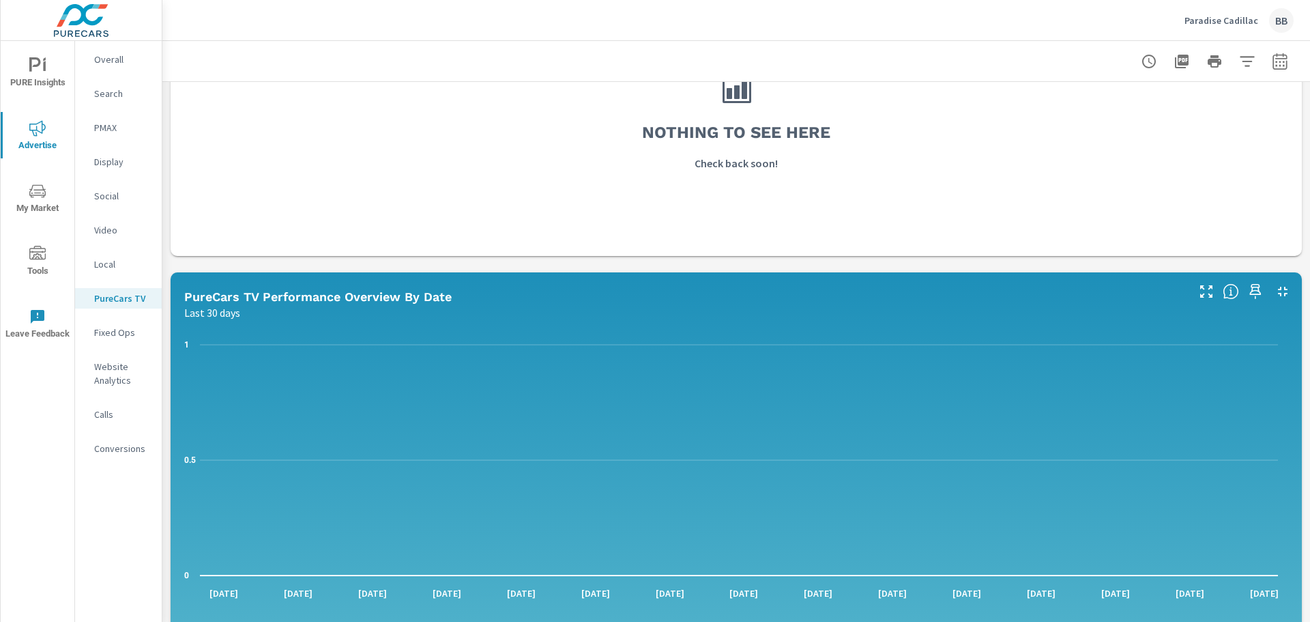
scroll to position [410, 0]
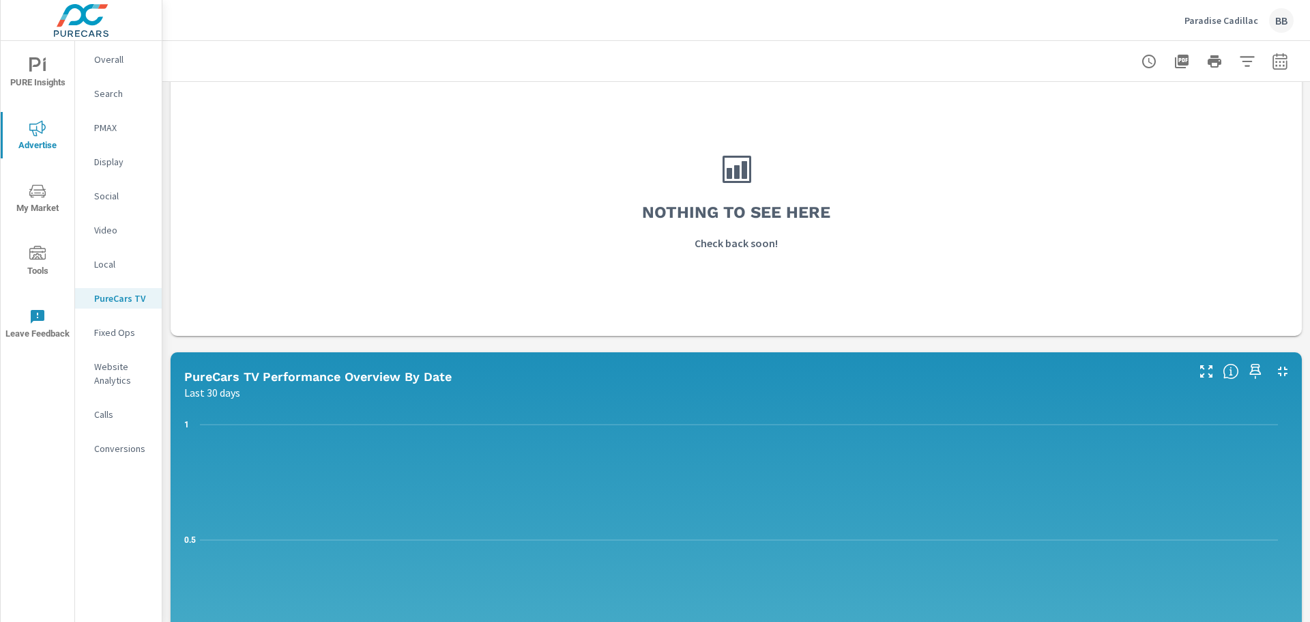
click at [105, 42] on nav "Overall Search PMAX Display Social Video Local PureCars TV Fixed Ops Website An…" at bounding box center [118, 259] width 87 height 437
click at [100, 60] on p "Overall" at bounding box center [122, 60] width 57 height 14
